Goal: Task Accomplishment & Management: Manage account settings

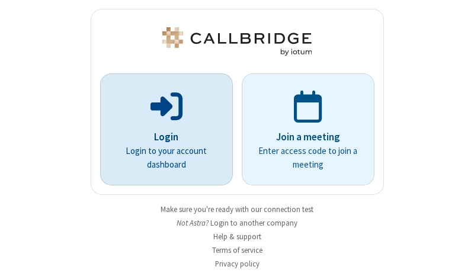
click at [162, 137] on p "Login" at bounding box center [166, 137] width 99 height 15
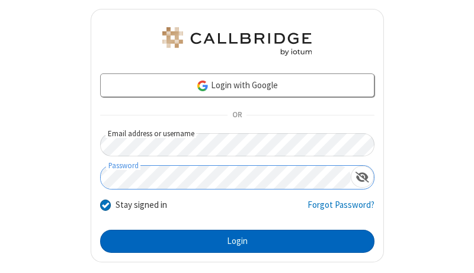
click at [232, 241] on button "Login" at bounding box center [237, 242] width 274 height 24
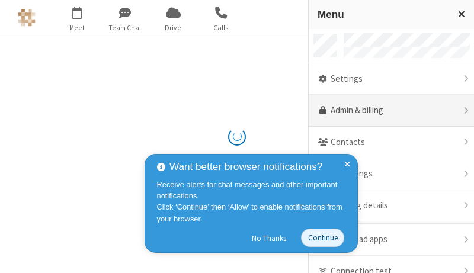
click at [387, 111] on link "Admin & billing" at bounding box center [391, 111] width 165 height 32
